Goal: Task Accomplishment & Management: Manage account settings

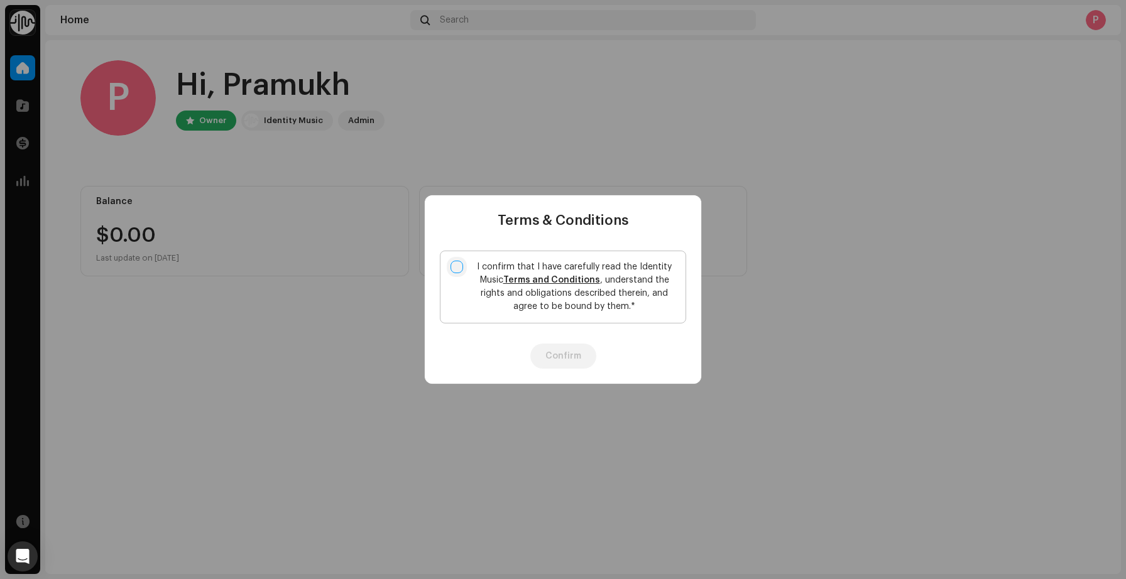
click at [456, 264] on input "I confirm that I have carefully read the Identity Music Terms and Conditions , …" at bounding box center [456, 267] width 13 height 13
checkbox input "true"
click at [559, 364] on button "Confirm" at bounding box center [563, 356] width 66 height 25
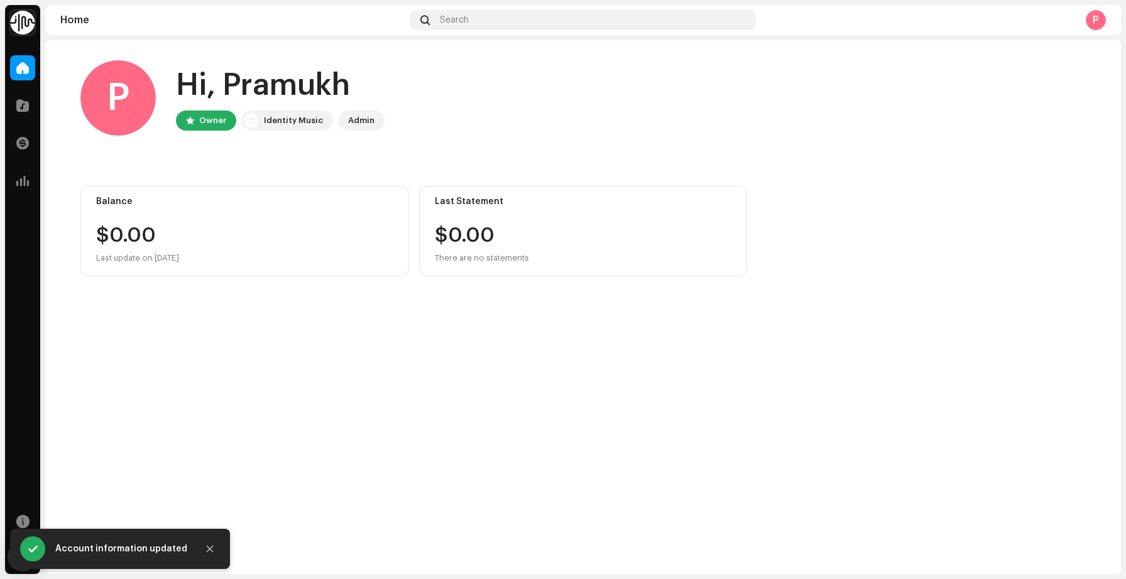
click at [26, 123] on div "Home Catalog Transactions Analytics" at bounding box center [22, 124] width 35 height 148
click at [24, 111] on span at bounding box center [22, 106] width 13 height 10
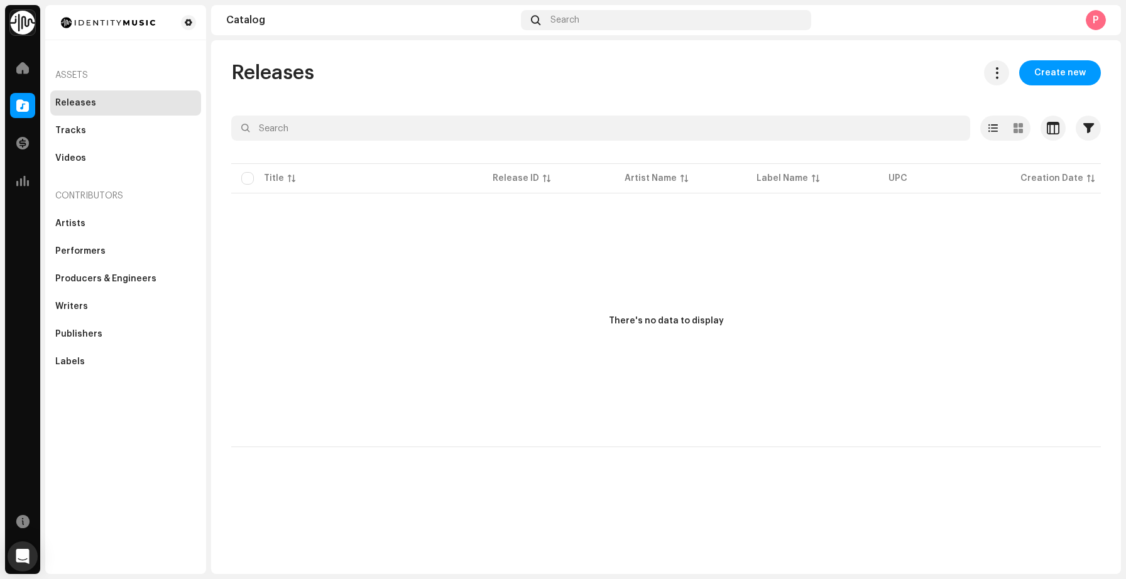
drag, startPoint x: 313, startPoint y: 313, endPoint x: 800, endPoint y: 309, distance: 486.9
click at [800, 309] on div "There's no data to display" at bounding box center [665, 321] width 869 height 251
click at [1090, 28] on div "P" at bounding box center [1096, 20] width 20 height 20
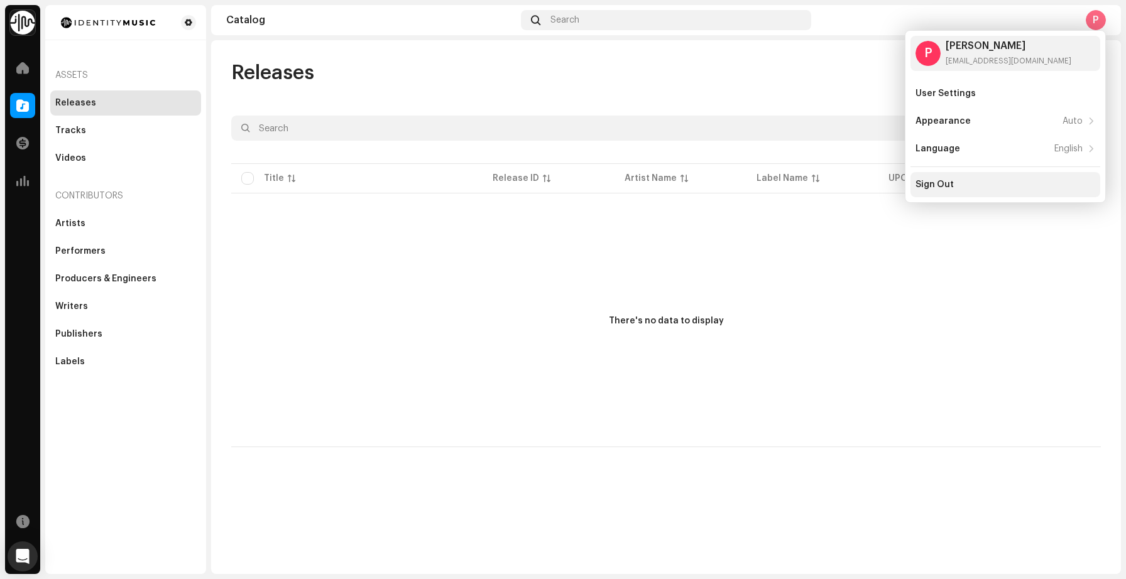
click at [1010, 183] on div "Sign Out" at bounding box center [1005, 185] width 180 height 10
